Goal: Navigation & Orientation: Find specific page/section

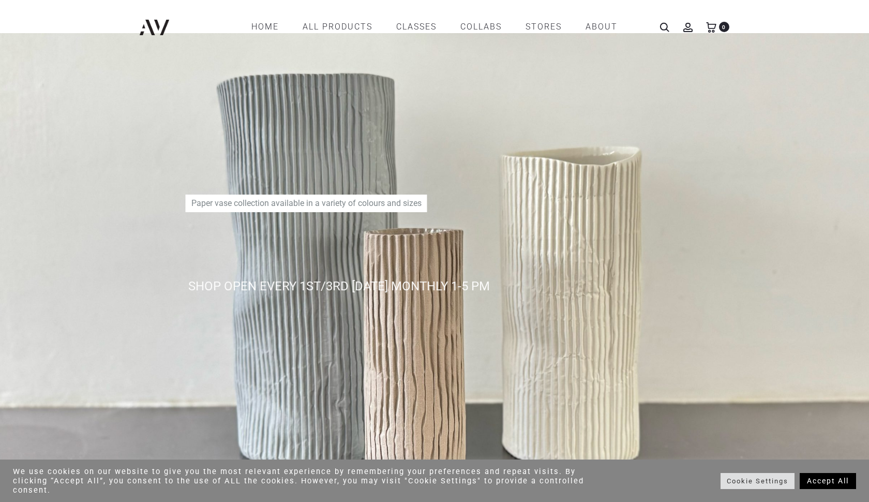
click at [825, 484] on link "Accept All" at bounding box center [828, 481] width 56 height 16
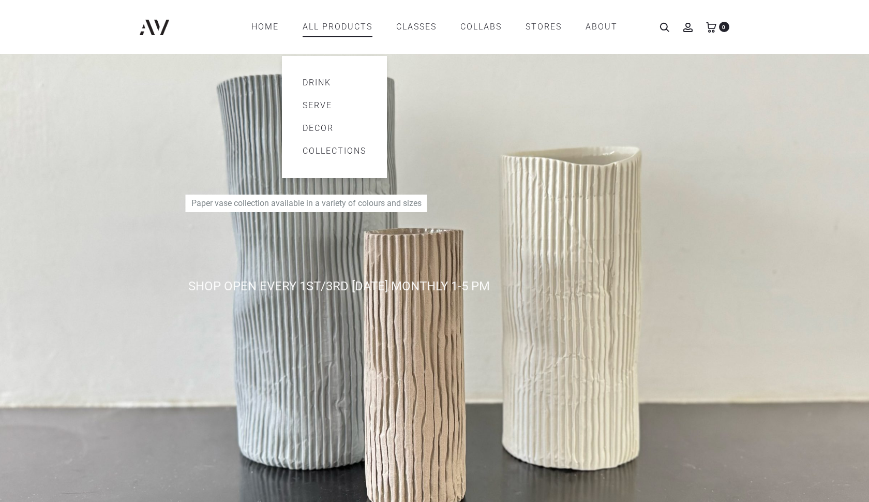
click at [341, 32] on link "All products" at bounding box center [338, 27] width 70 height 18
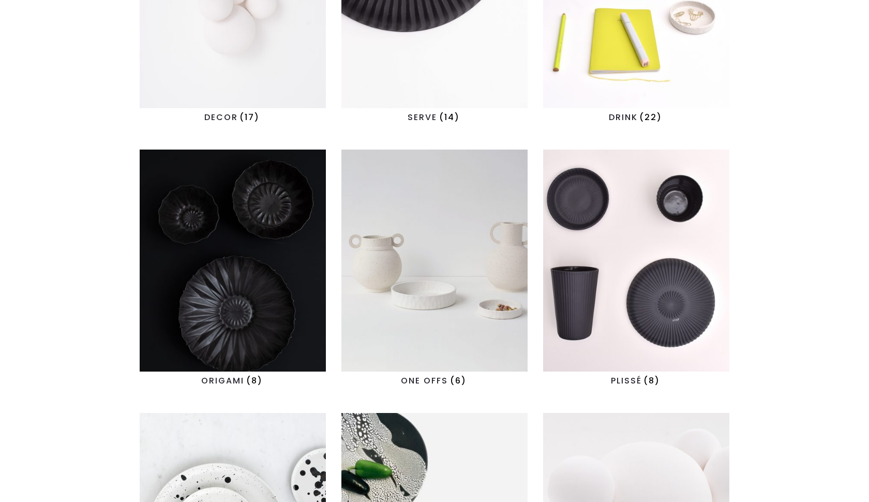
scroll to position [438, 0]
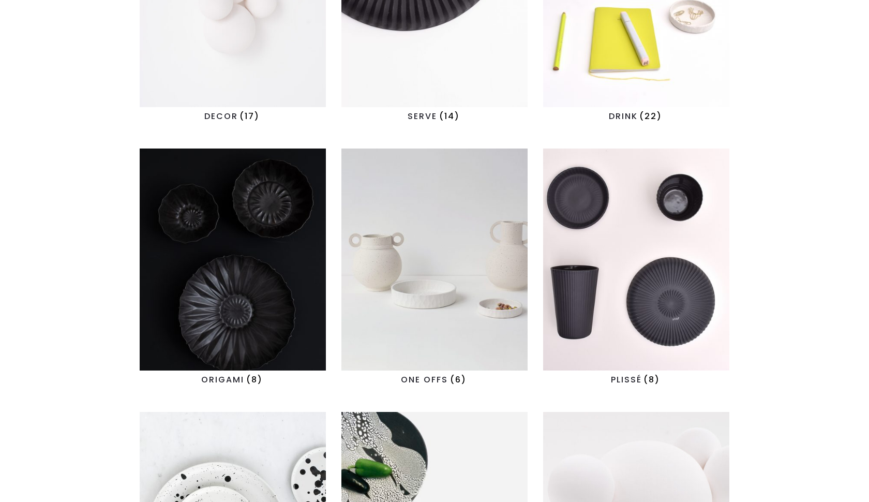
click at [265, 275] on img "Visit product category ORIGAMI" at bounding box center [233, 259] width 186 height 222
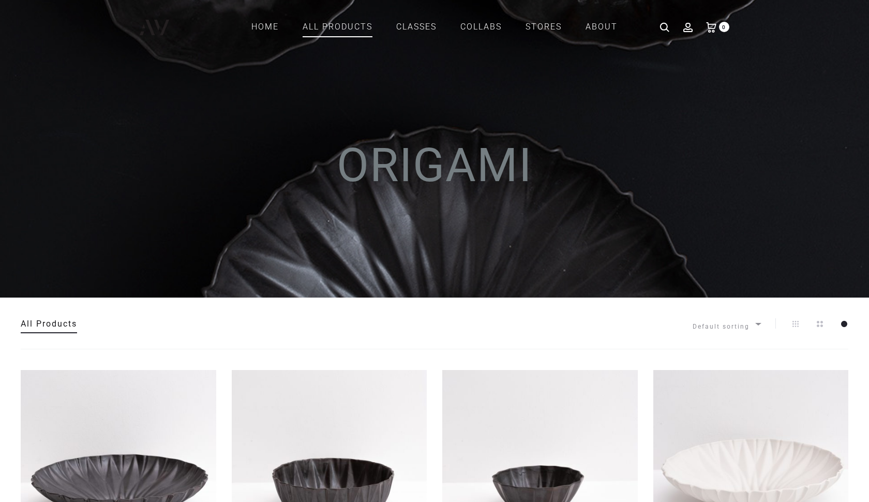
click at [60, 325] on link "All Products" at bounding box center [49, 324] width 56 height 10
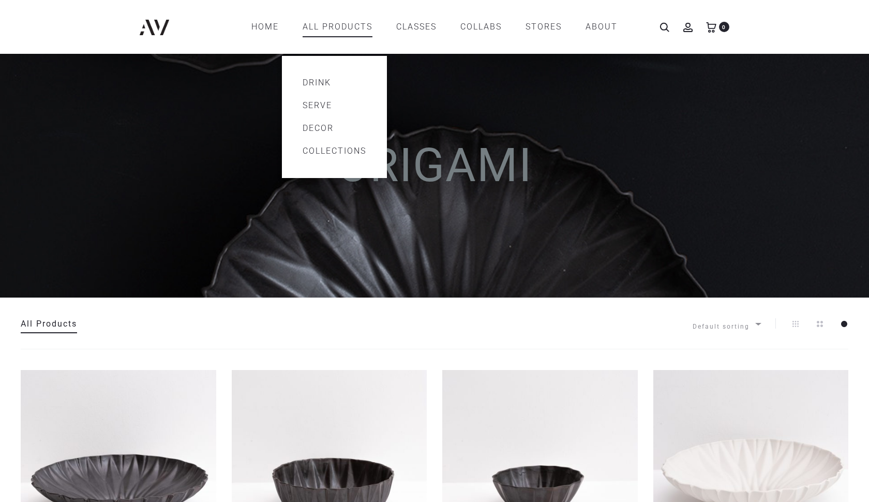
click at [333, 28] on link "All products" at bounding box center [338, 27] width 70 height 18
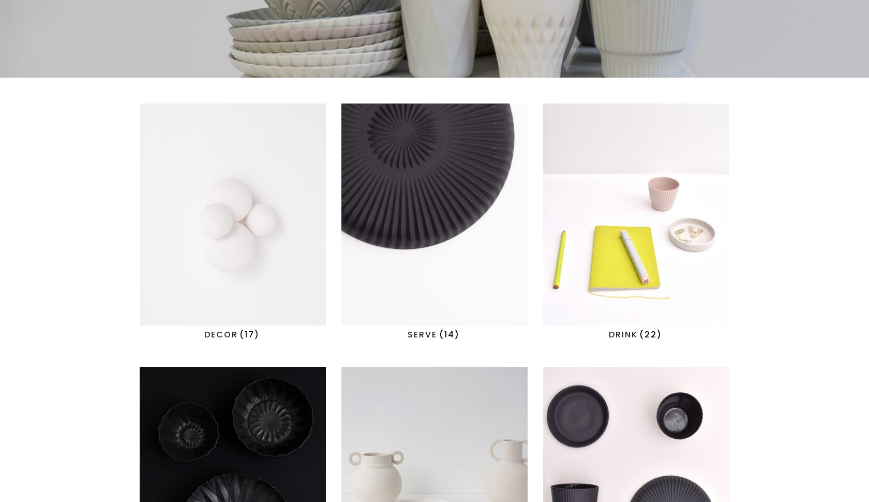
scroll to position [220, 0]
click at [224, 334] on h2 "DECOR (17)" at bounding box center [233, 334] width 186 height 18
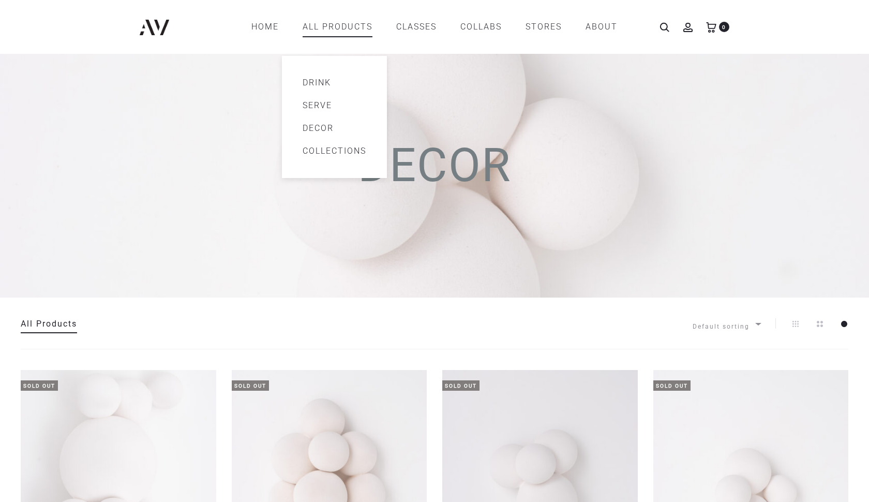
click at [328, 29] on link "All products" at bounding box center [338, 27] width 70 height 18
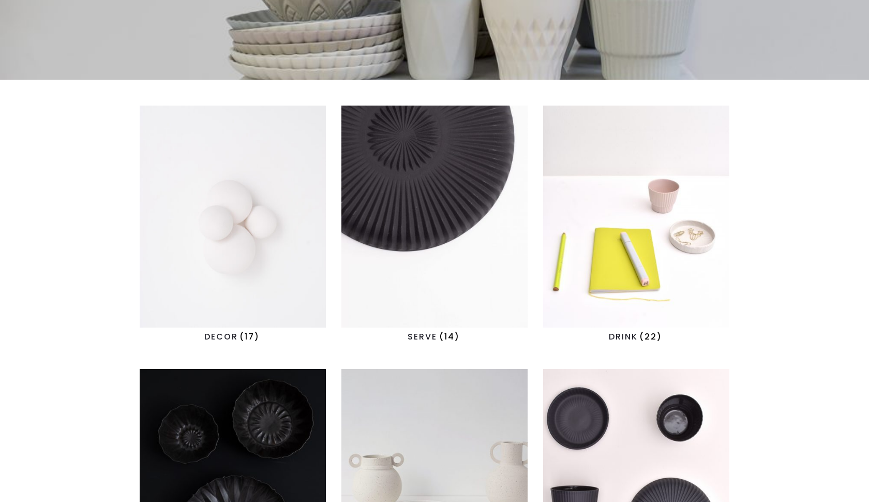
scroll to position [219, 0]
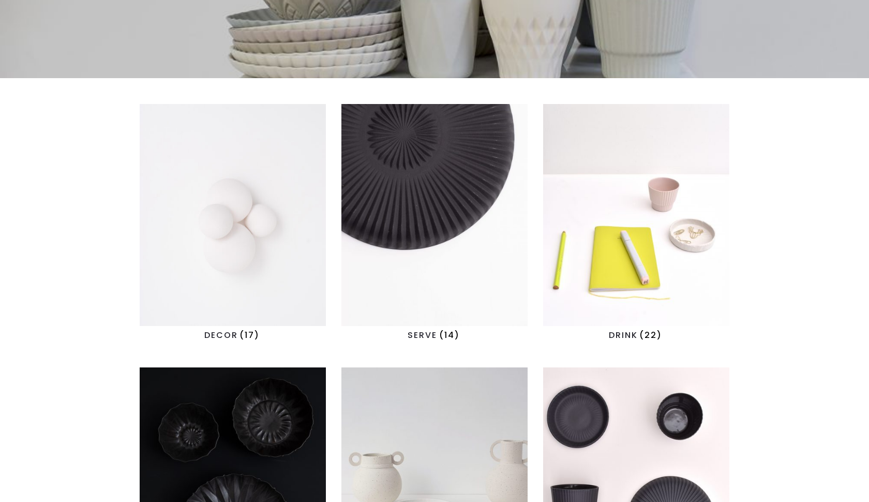
click at [424, 335] on h2 "SERVE (14)" at bounding box center [434, 335] width 186 height 18
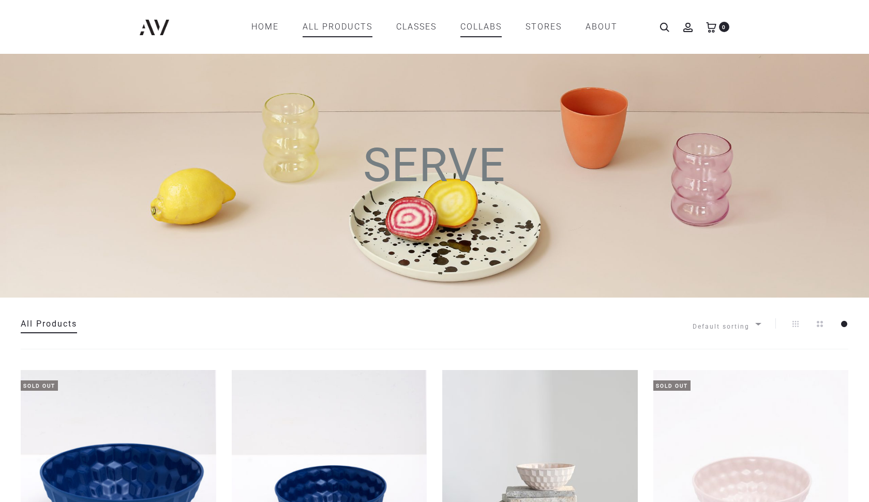
click at [477, 24] on link "COLLABS" at bounding box center [480, 27] width 41 height 18
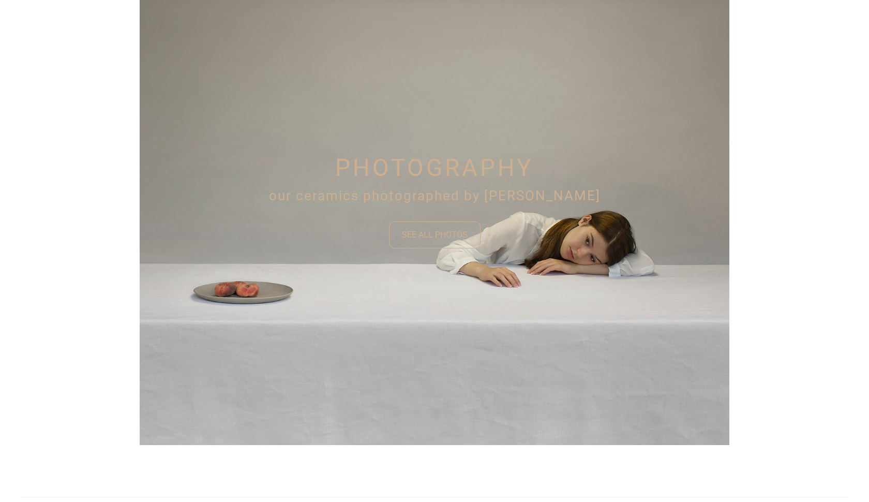
scroll to position [652, 0]
click at [425, 236] on div "SEE ALL PHOTOS" at bounding box center [435, 234] width 66 height 12
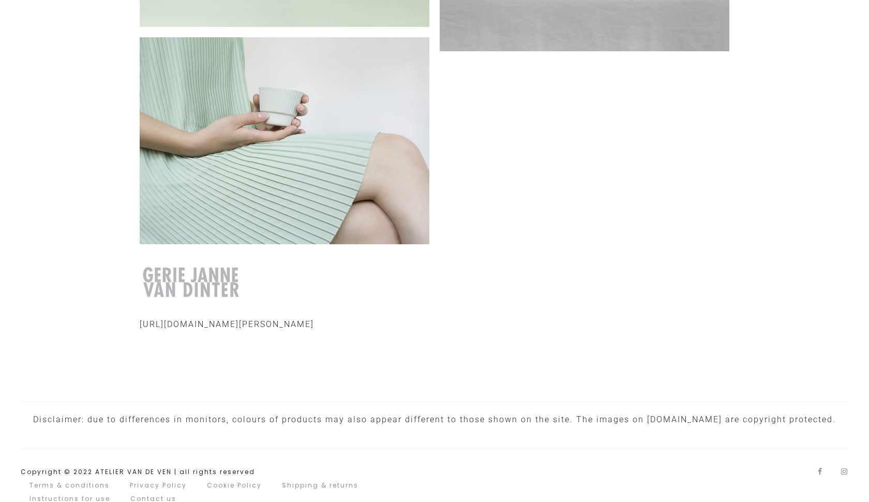
scroll to position [495, 0]
click at [239, 320] on link "[URL][DOMAIN_NAME][PERSON_NAME]" at bounding box center [227, 325] width 174 height 10
